Goal: Information Seeking & Learning: Learn about a topic

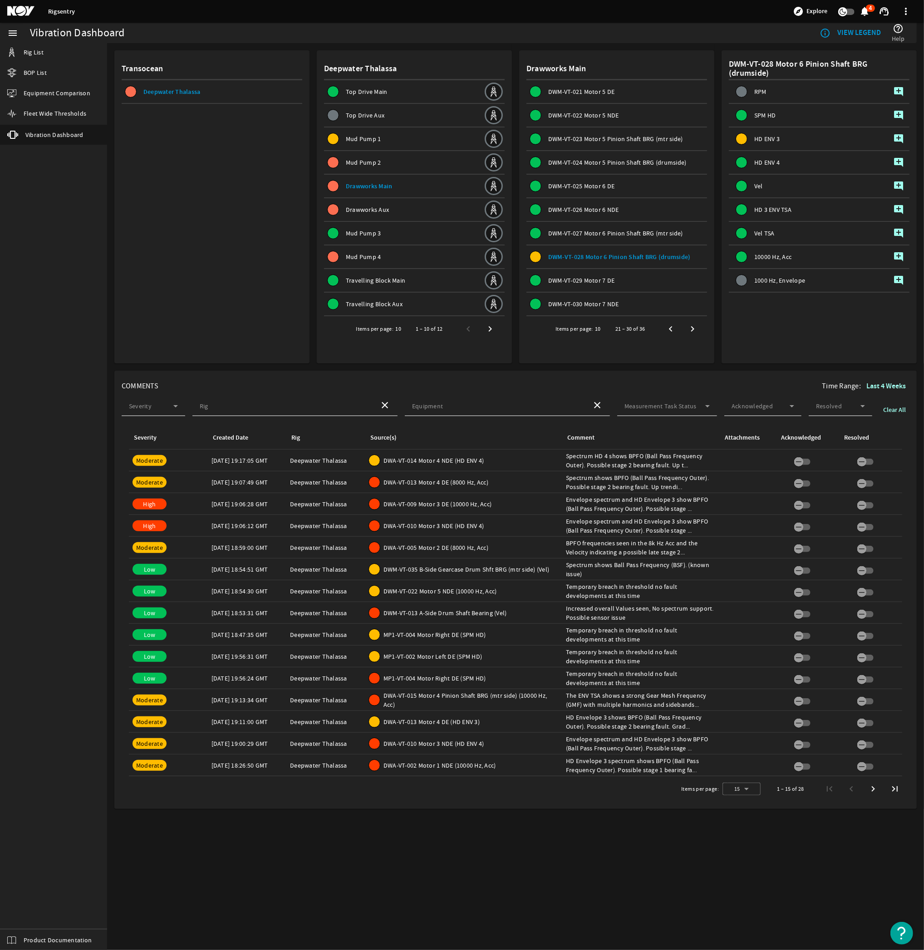
click at [632, 696] on div "Comment: The ENV TSA shows a strong Gear Mesh Frequency (GMF) with multiple har…" at bounding box center [641, 700] width 150 height 18
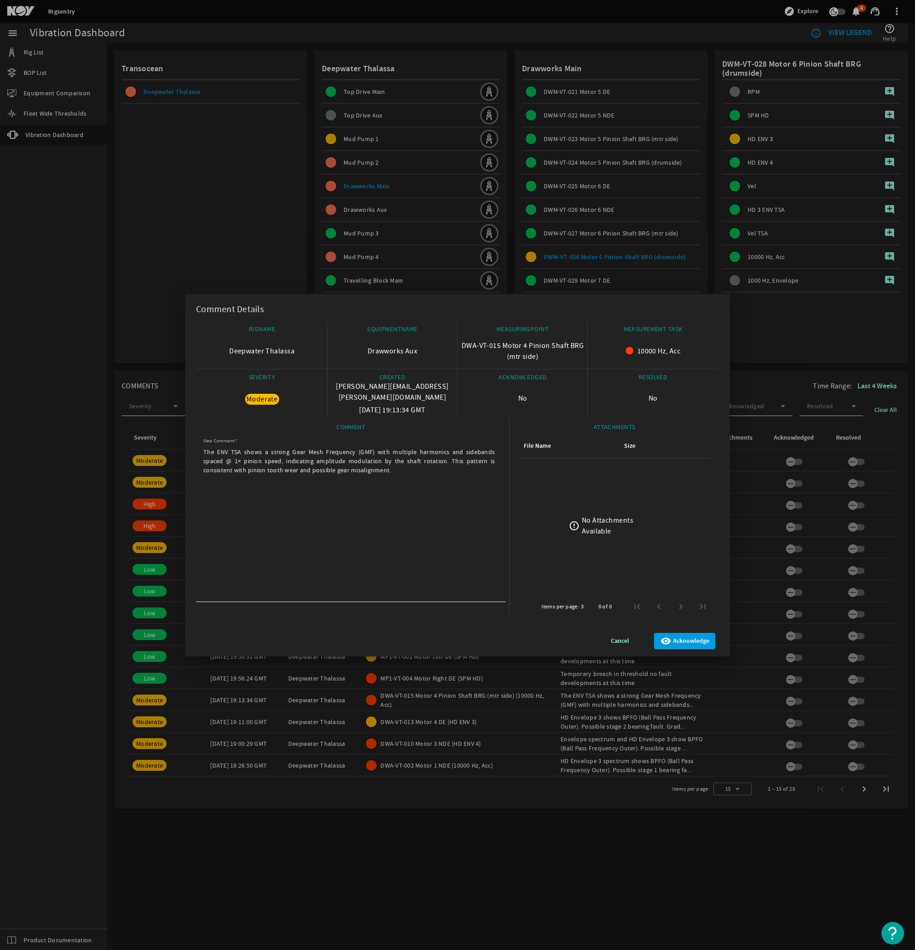
click at [626, 639] on span "Cancel" at bounding box center [620, 641] width 18 height 11
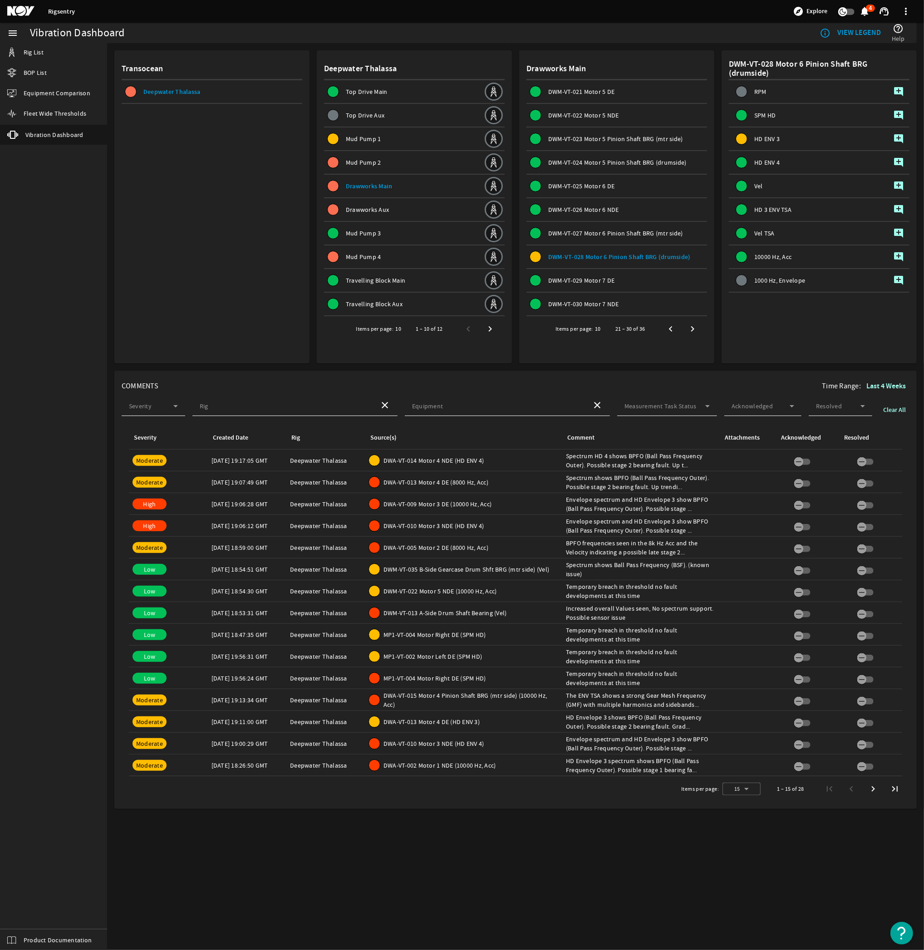
click at [574, 519] on div "Comment: Envelope spectrum and HD Envelope 3 show BPFO (Ball Pass Frequency Out…" at bounding box center [641, 526] width 150 height 18
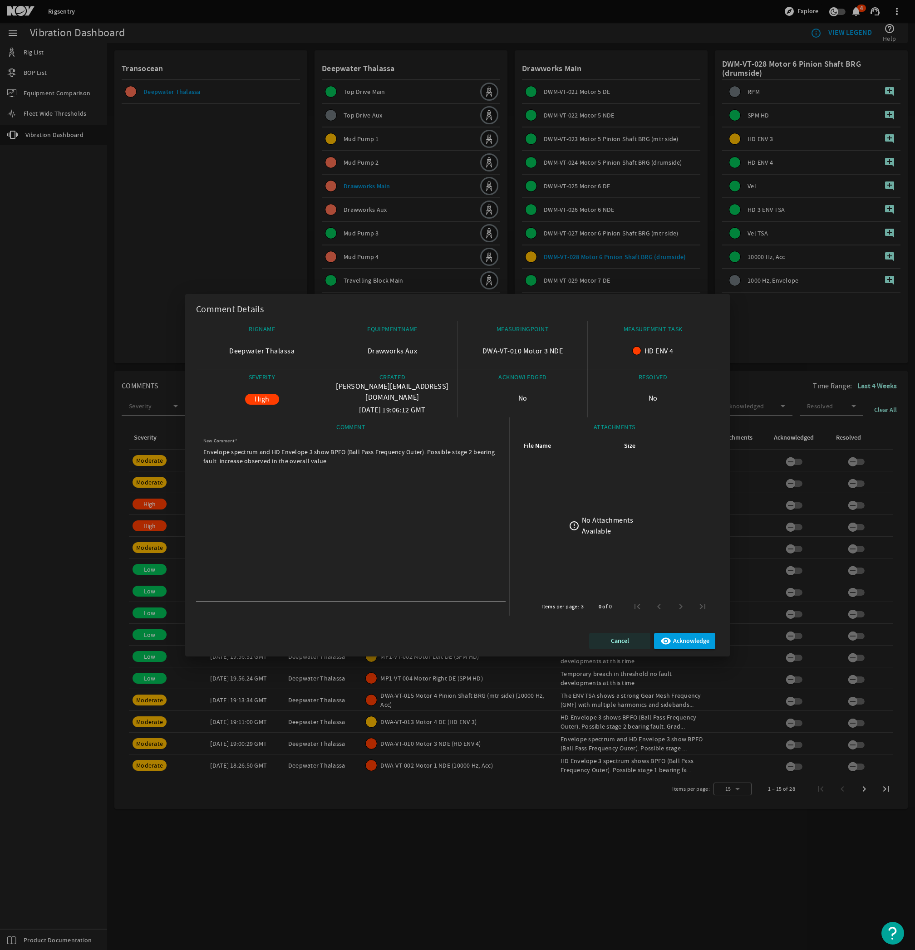
click at [614, 641] on span "Cancel" at bounding box center [620, 641] width 18 height 11
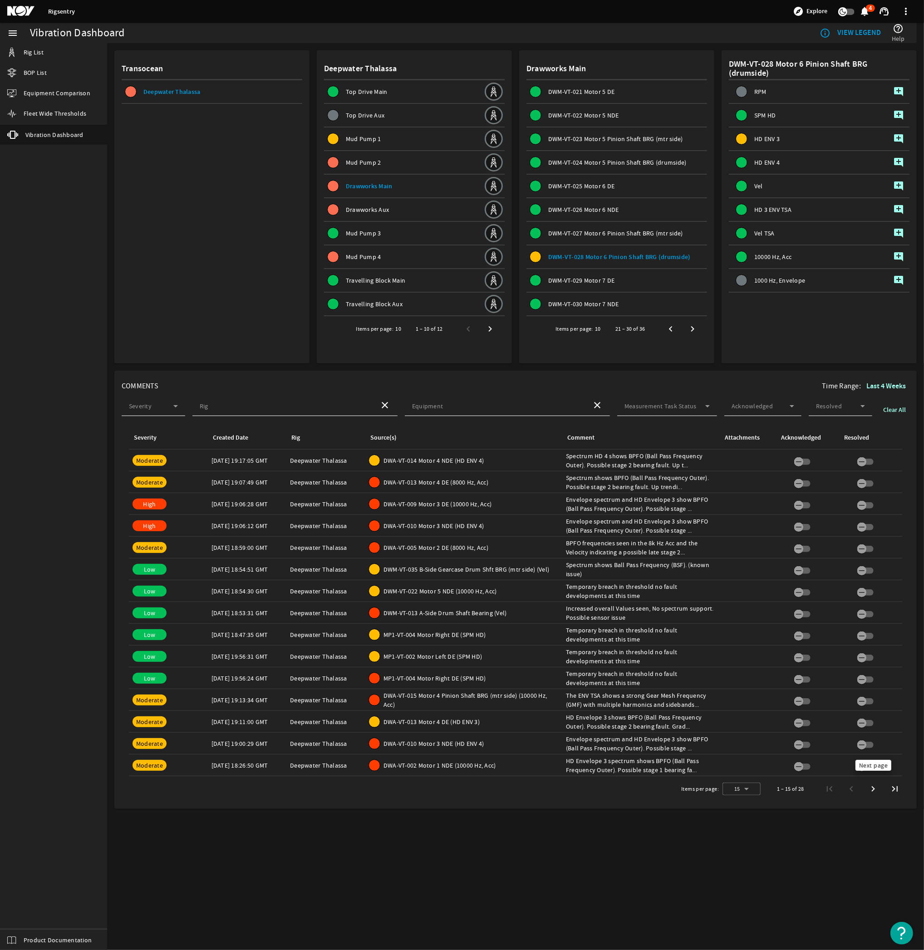
click at [875, 785] on span "Next page" at bounding box center [873, 789] width 16 height 16
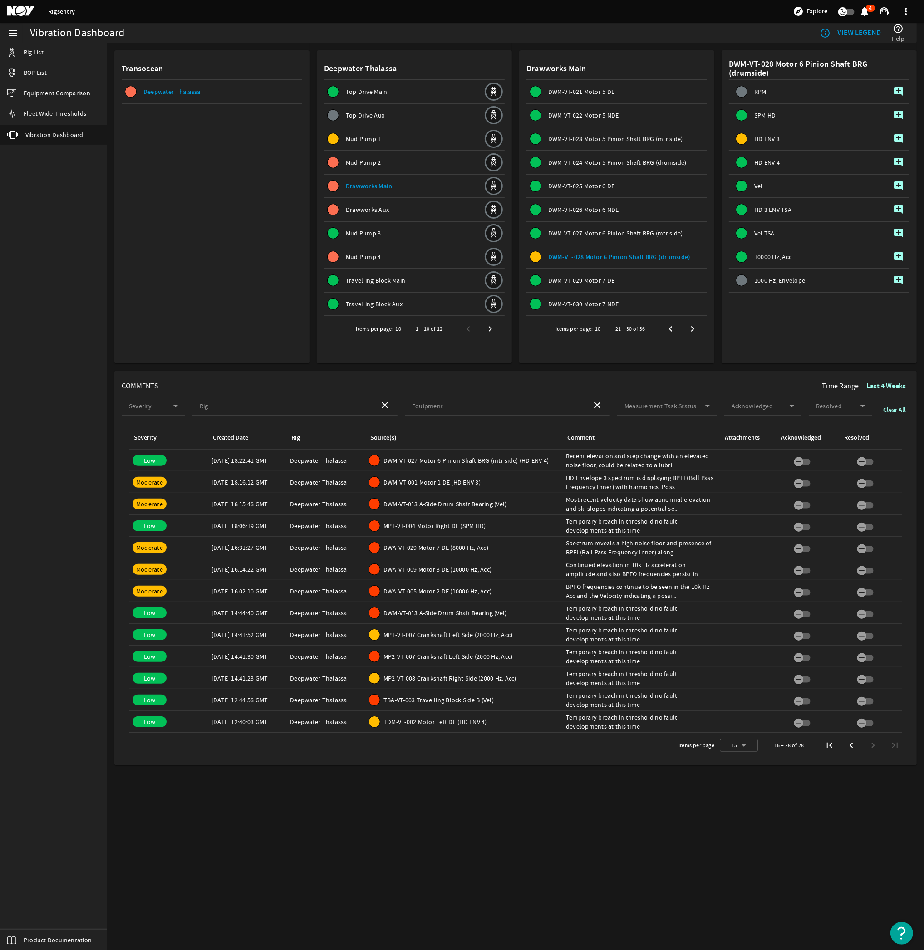
click at [567, 456] on div "Comment: Recent elevation and step change with an elevated noise floor, could b…" at bounding box center [641, 460] width 150 height 18
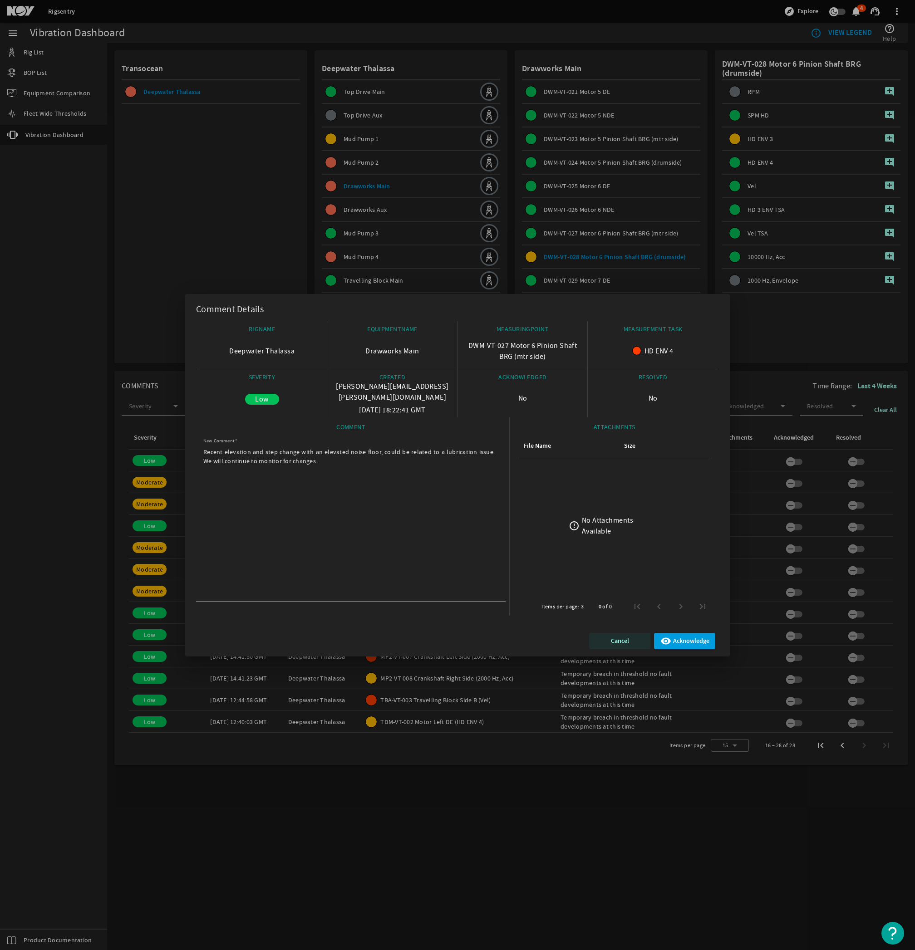
click at [612, 641] on span "Cancel" at bounding box center [620, 641] width 18 height 11
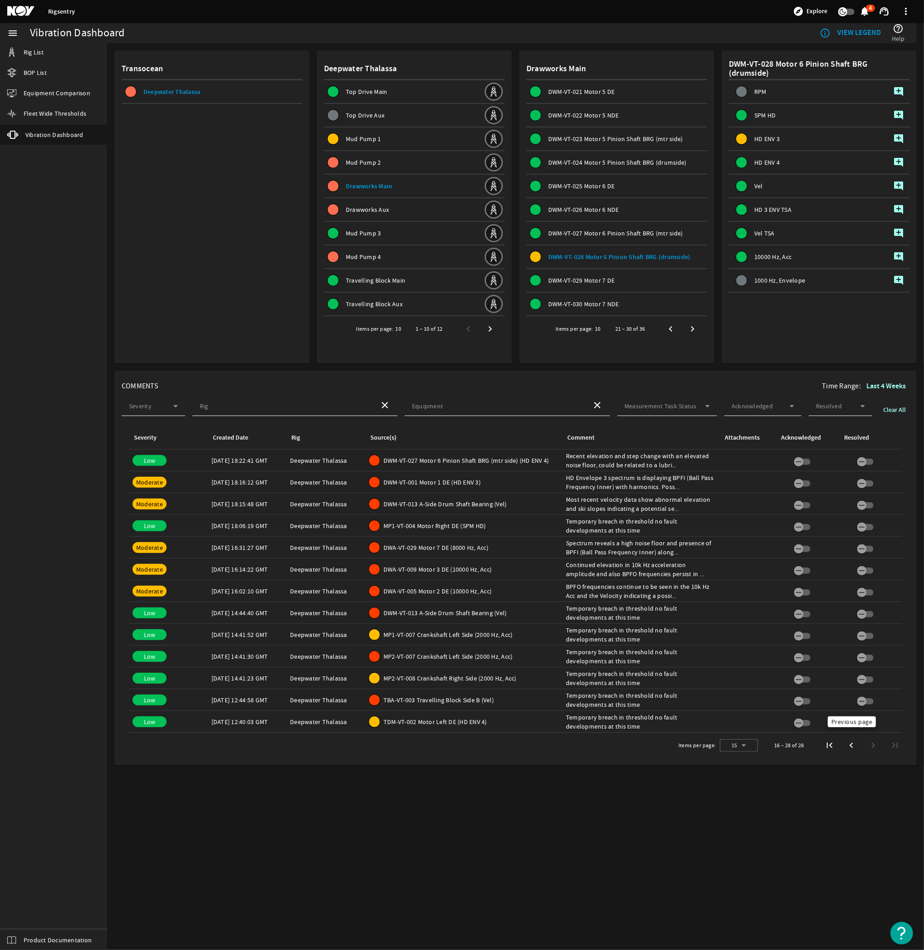
click at [852, 744] on span "Previous page" at bounding box center [851, 745] width 16 height 16
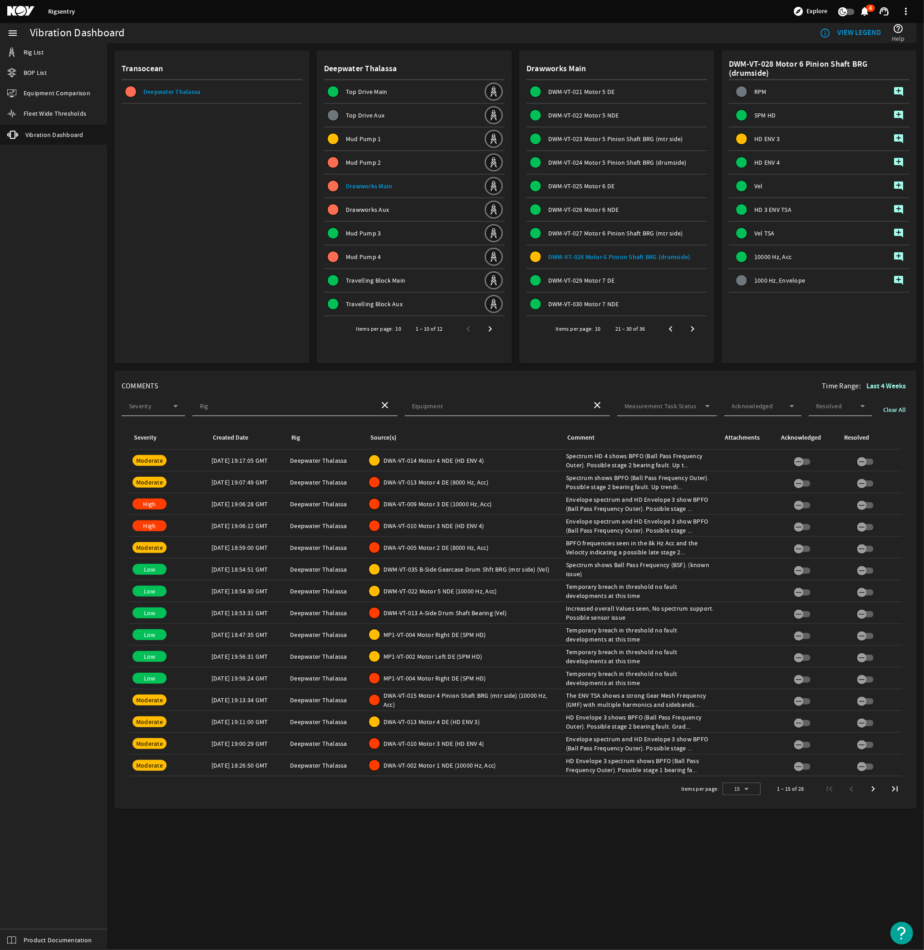
click at [385, 182] on span "Drawworks Main" at bounding box center [369, 186] width 47 height 9
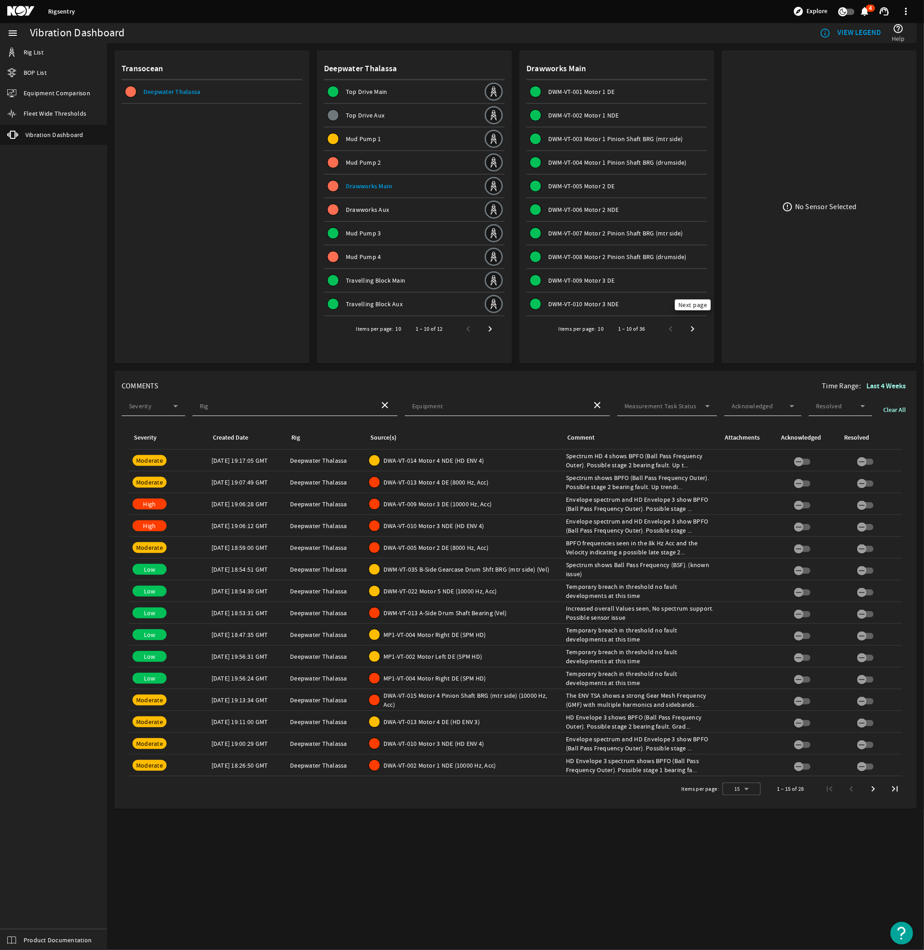
click at [692, 323] on span "Next page" at bounding box center [692, 329] width 16 height 16
click at [611, 160] on span "DWM-VT-024 Motor 5 Pinion Shaft BRG (drumside)" at bounding box center [617, 162] width 138 height 8
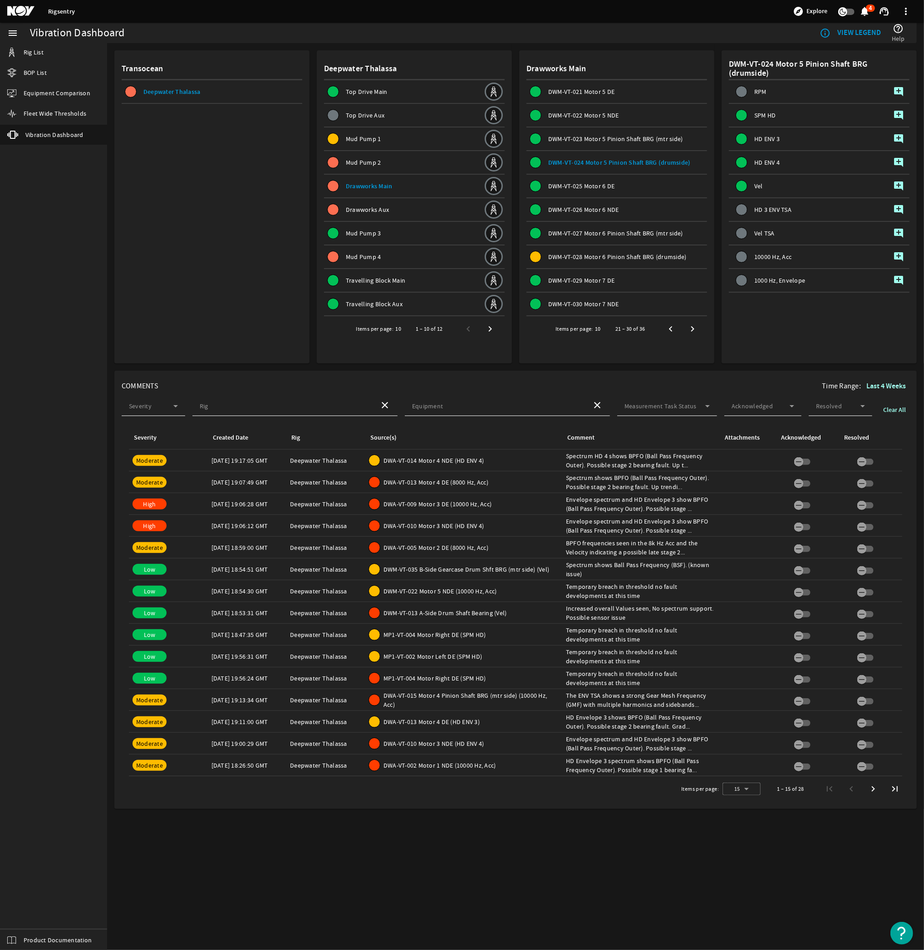
click at [604, 137] on span "DWM-VT-023 Motor 5 Pinion Shaft BRG (mtr side)" at bounding box center [615, 139] width 135 height 8
click at [672, 323] on span "Previous page" at bounding box center [670, 329] width 16 height 16
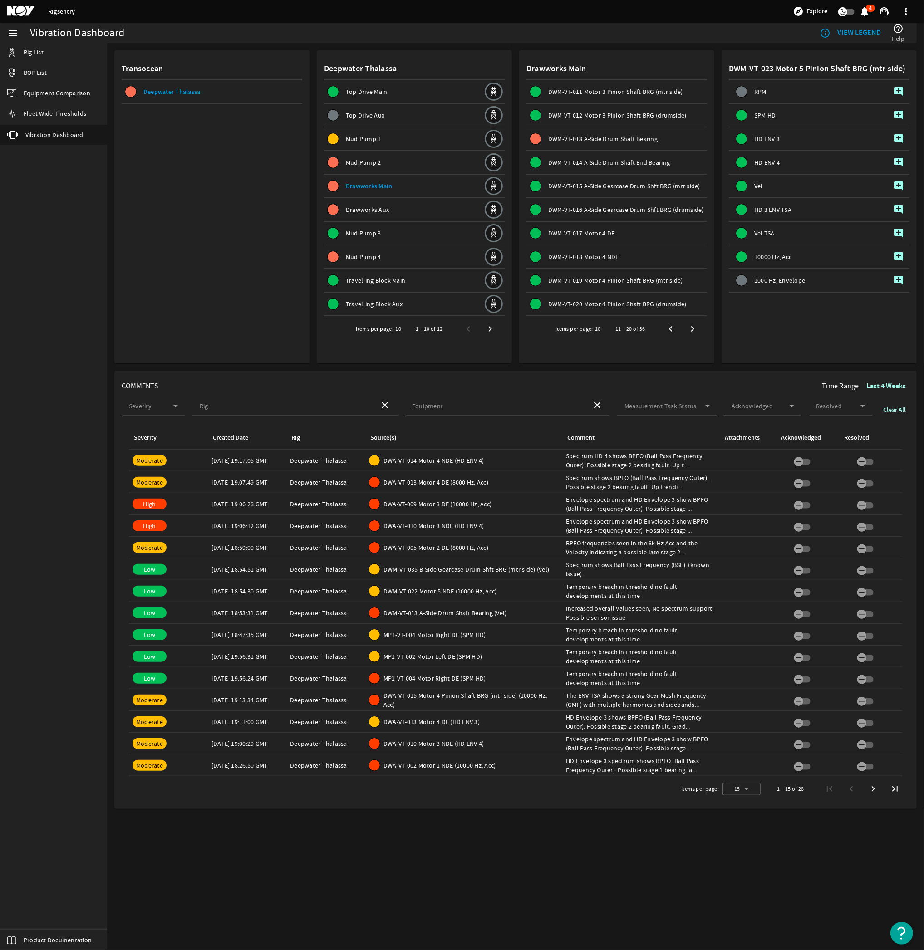
click at [589, 111] on span "DWM-VT-012 Motor 3 Pinion Shaft BRG (drumside)" at bounding box center [617, 115] width 138 height 8
click at [586, 93] on span "DWM-VT-011 Motor 3 Pinion Shaft BRG (mtr side)" at bounding box center [615, 92] width 135 height 8
click at [608, 276] on span "DWM-VT-019 Motor 4 Pinion Shaft BRG (mtr side)" at bounding box center [615, 280] width 135 height 8
click at [610, 300] on span "DWM-VT-020 Motor 4 Pinion Shaft BRG (drumside)" at bounding box center [617, 304] width 138 height 8
click at [671, 322] on span "Previous page" at bounding box center [670, 329] width 16 height 16
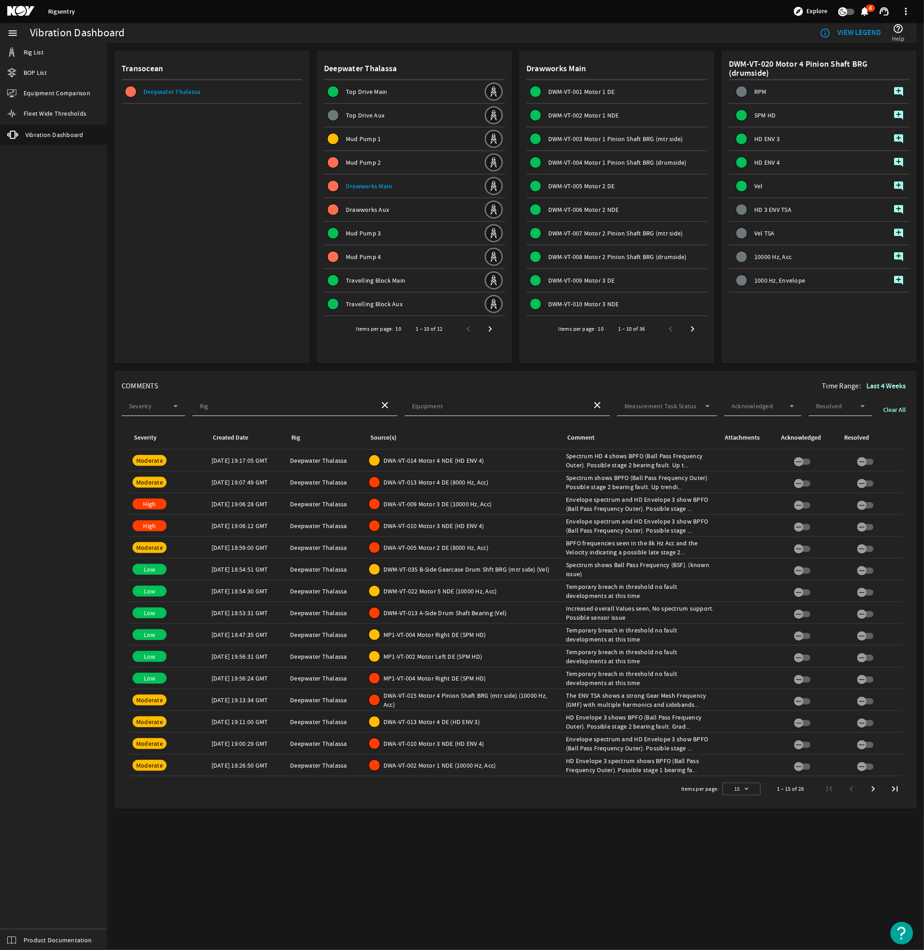
click at [587, 253] on span "DWM-VT-008 Motor 2 Pinion Shaft BRG (drumside)" at bounding box center [617, 257] width 138 height 8
click at [572, 230] on span "DWM-VT-007 Motor 2 Pinion Shaft BRG (mtr side)" at bounding box center [615, 233] width 135 height 8
click at [693, 322] on span "Next page" at bounding box center [692, 329] width 16 height 16
click at [604, 301] on span "DWM-VT-020 Motor 4 Pinion Shaft BRG (drumside)" at bounding box center [617, 304] width 138 height 8
click at [607, 279] on span "DWM-VT-019 Motor 4 Pinion Shaft BRG (mtr side)" at bounding box center [615, 280] width 135 height 8
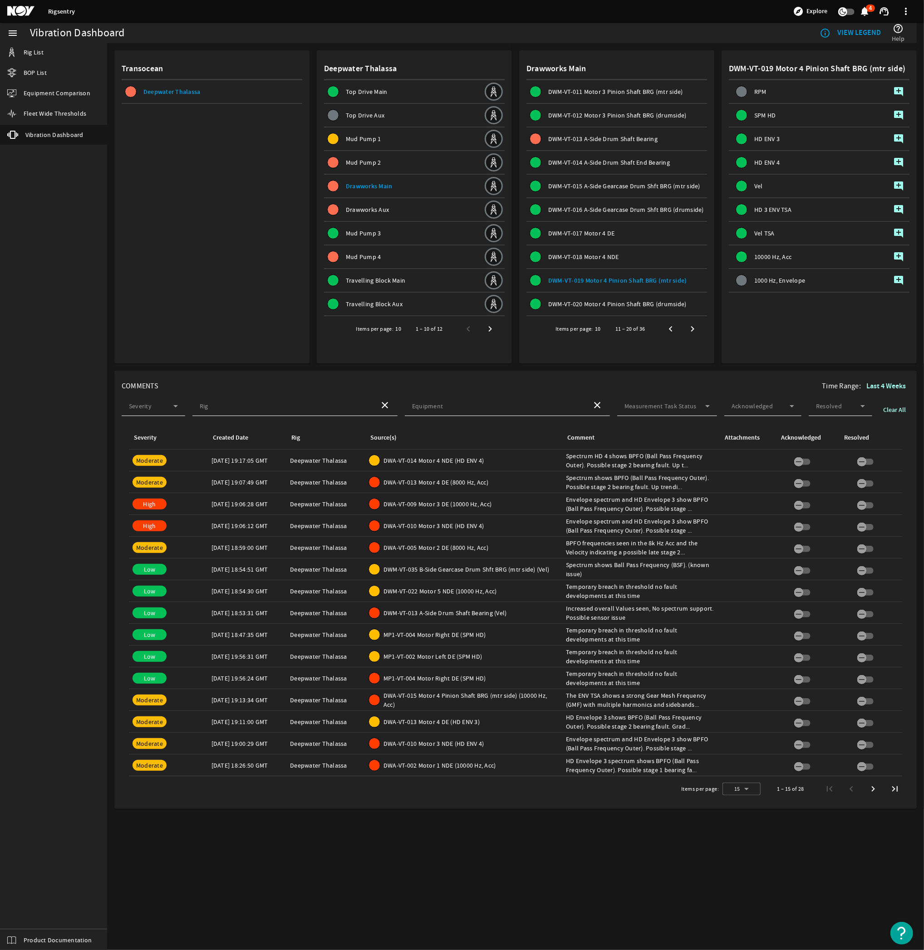
click at [411, 699] on span "DWA-VT-015 Motor 4 Pinion Shaft BRG (mtr side) (10000 Hz, Acc)" at bounding box center [470, 700] width 175 height 18
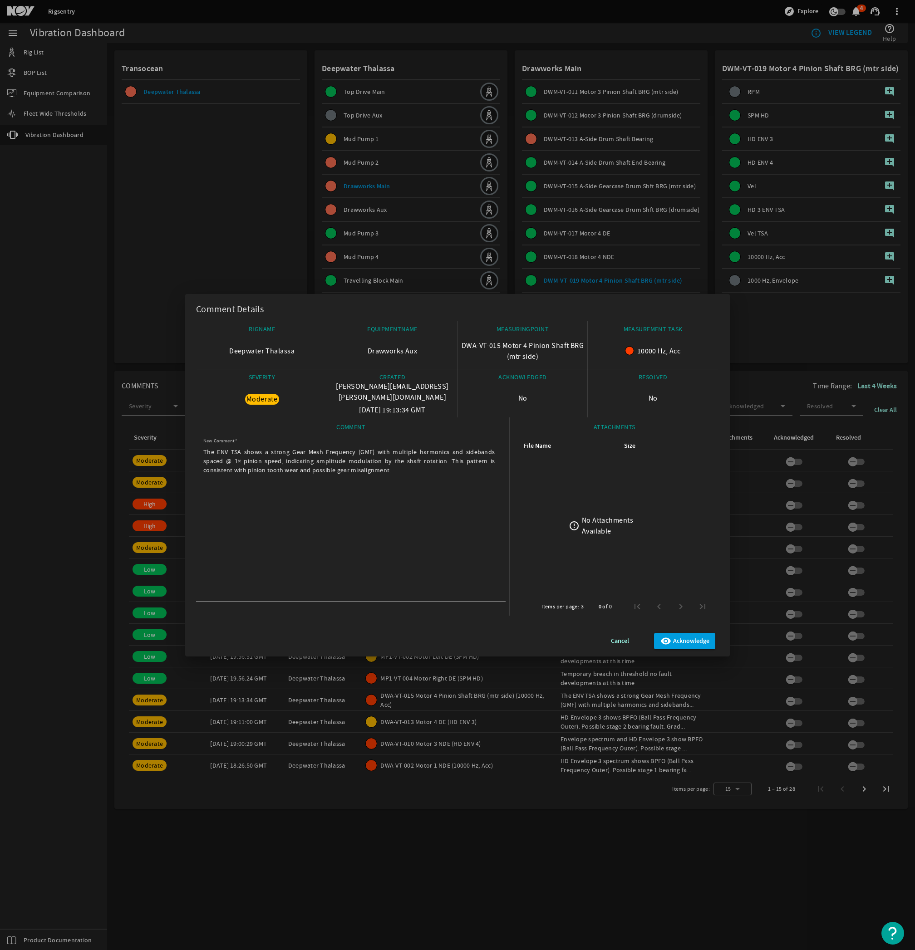
click at [607, 638] on span "button" at bounding box center [619, 641] width 61 height 22
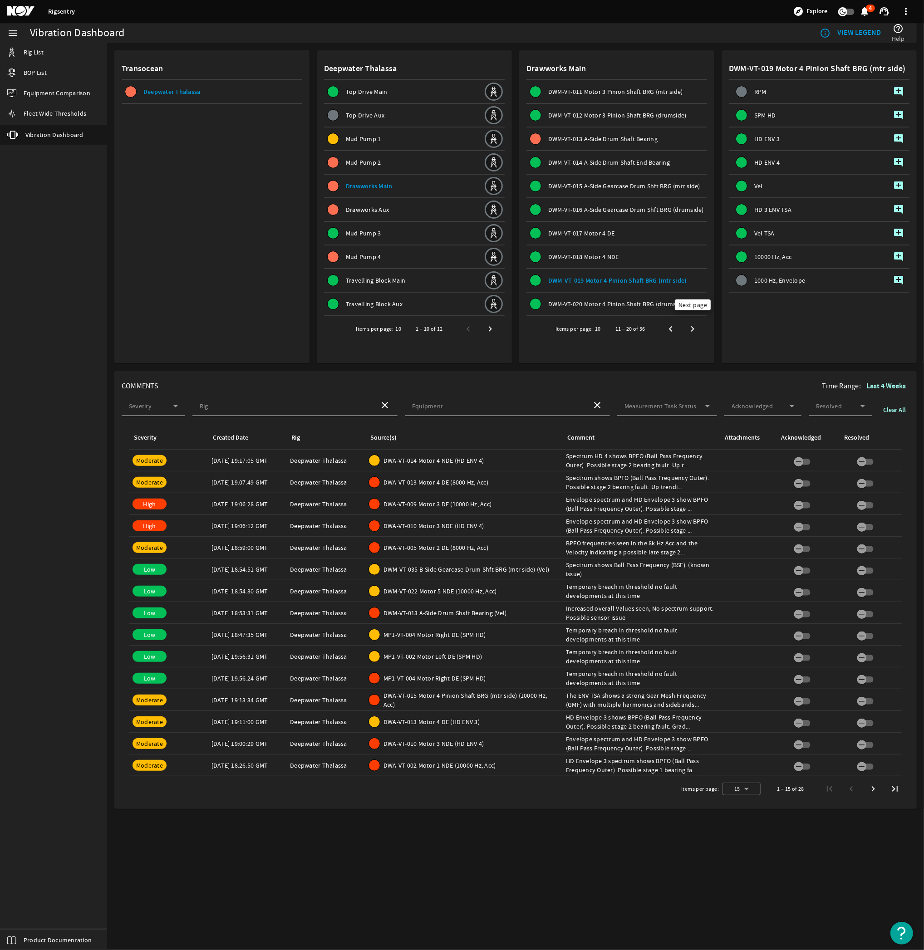
click at [694, 324] on span "Next page" at bounding box center [692, 329] width 16 height 16
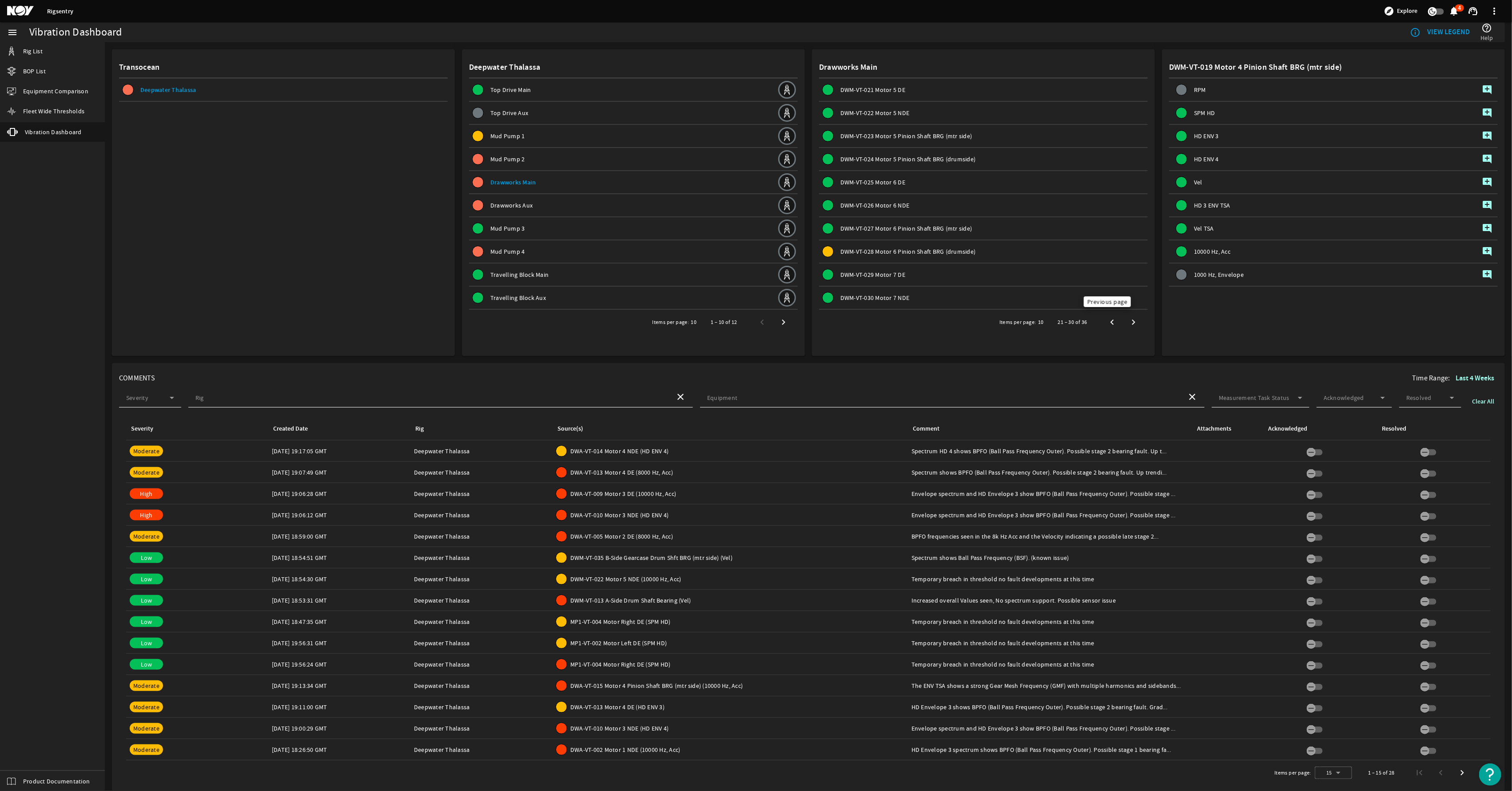
click at [904, 323] on span "Previous page" at bounding box center [1112, 322] width 16 height 16
click at [888, 294] on span "DWM-VT-020 Motor 4 Pinion Shaft BRG (drumside)" at bounding box center [908, 298] width 135 height 8
click at [889, 341] on mat-card "Drawworks Main DWM-VT-011 Motor 3 Pinion Shaft BRG (mtr side) DWM-VT-012 Motor …" at bounding box center [983, 202] width 343 height 306
click at [876, 137] on span "DWM-VT-013 A-Side Drum Shaft Bearing" at bounding box center [893, 136] width 107 height 8
